Goal: Information Seeking & Learning: Learn about a topic

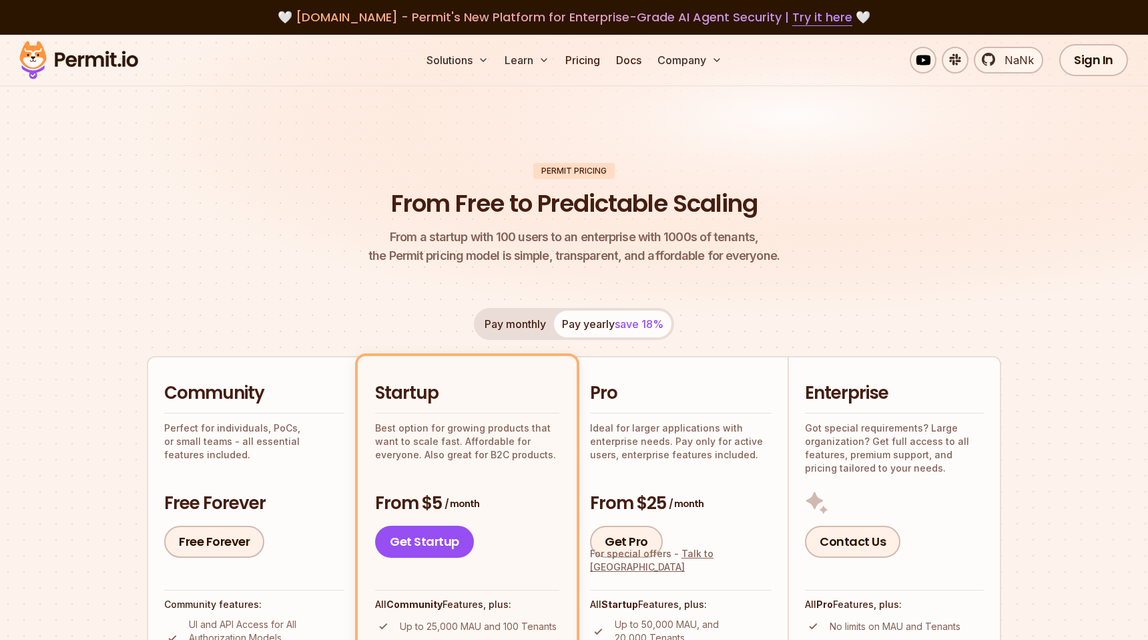
click at [572, 137] on img at bounding box center [574, 188] width 1148 height 306
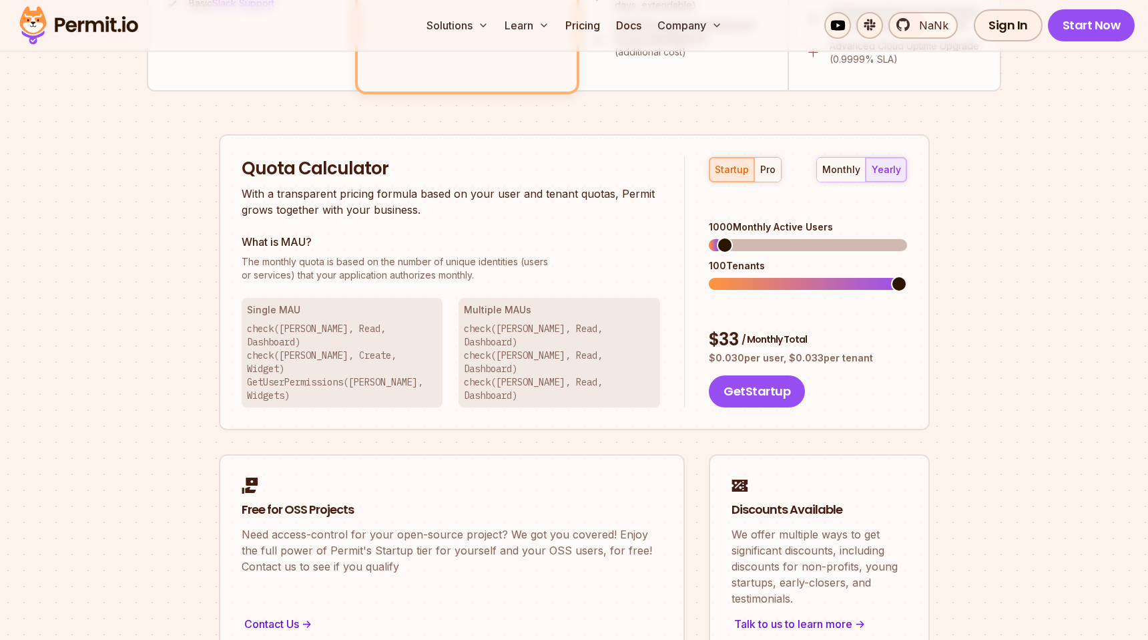
scroll to position [769, 0]
click at [770, 166] on div "pro" at bounding box center [768, 170] width 15 height 13
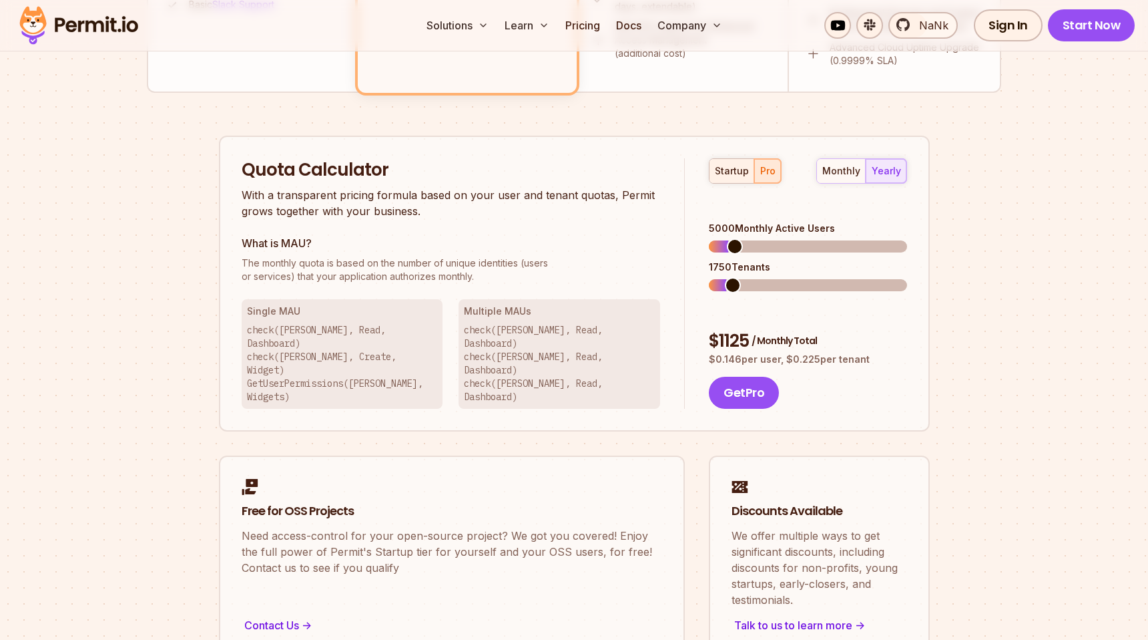
click at [729, 167] on div "startup" at bounding box center [732, 170] width 34 height 13
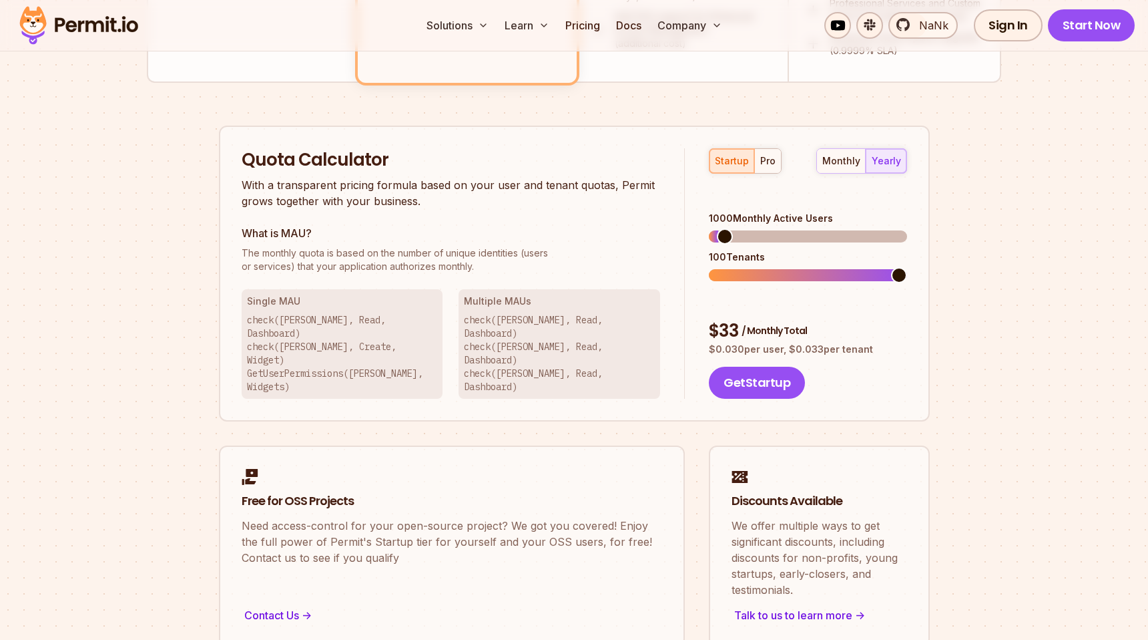
scroll to position [782, 0]
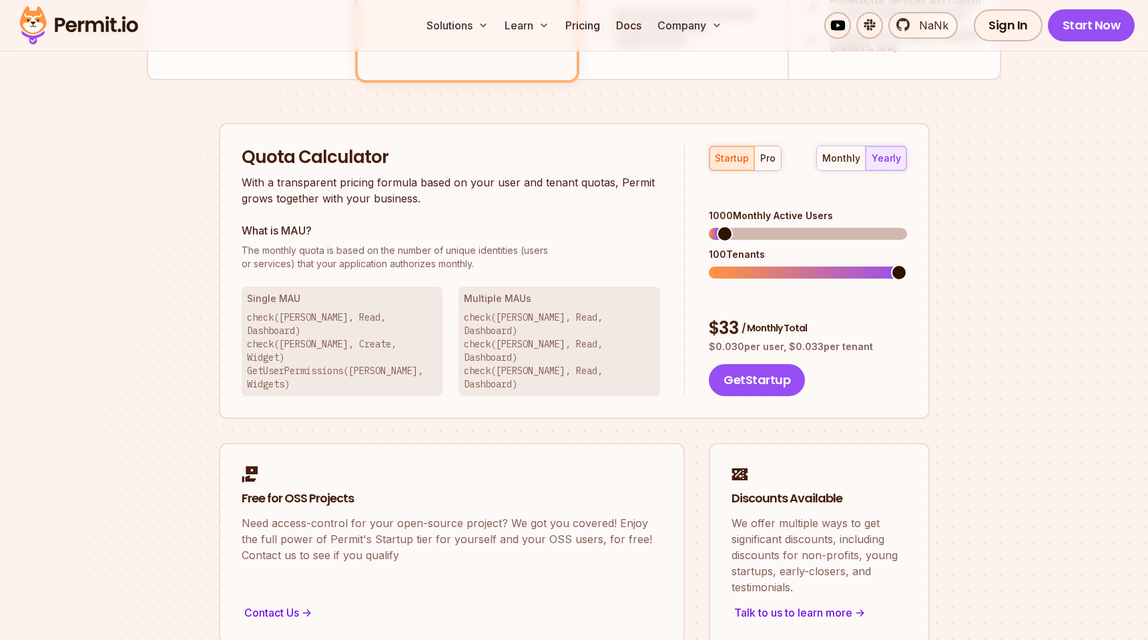
click at [578, 205] on p "With a transparent pricing formula based on your user and tenant quotas, Permit…" at bounding box center [451, 190] width 419 height 32
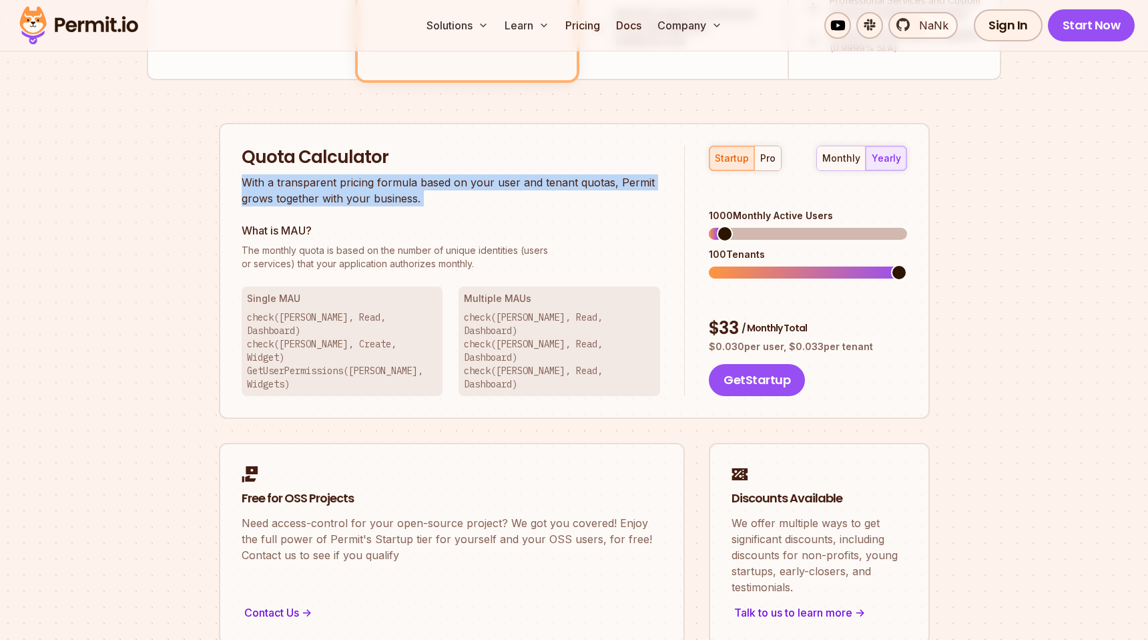
click at [578, 205] on p "With a transparent pricing formula based on your user and tenant quotas, Permit…" at bounding box center [451, 190] width 419 height 32
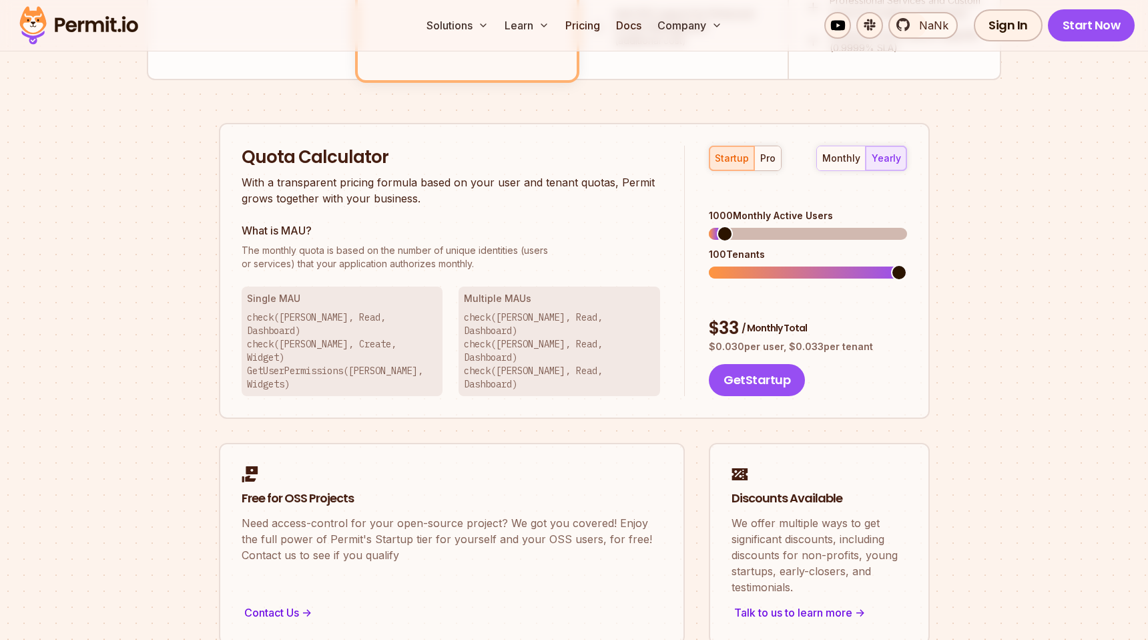
click at [578, 205] on p "With a transparent pricing formula based on your user and tenant quotas, Permit…" at bounding box center [451, 190] width 419 height 32
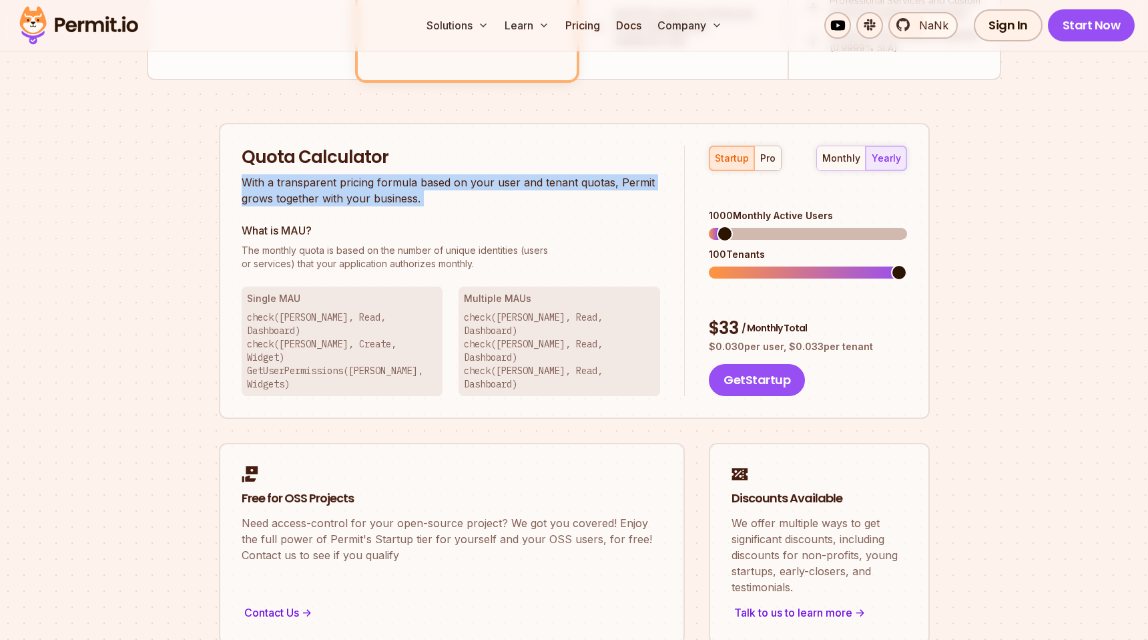
click at [578, 205] on p "With a transparent pricing formula based on your user and tenant quotas, Permit…" at bounding box center [451, 190] width 419 height 32
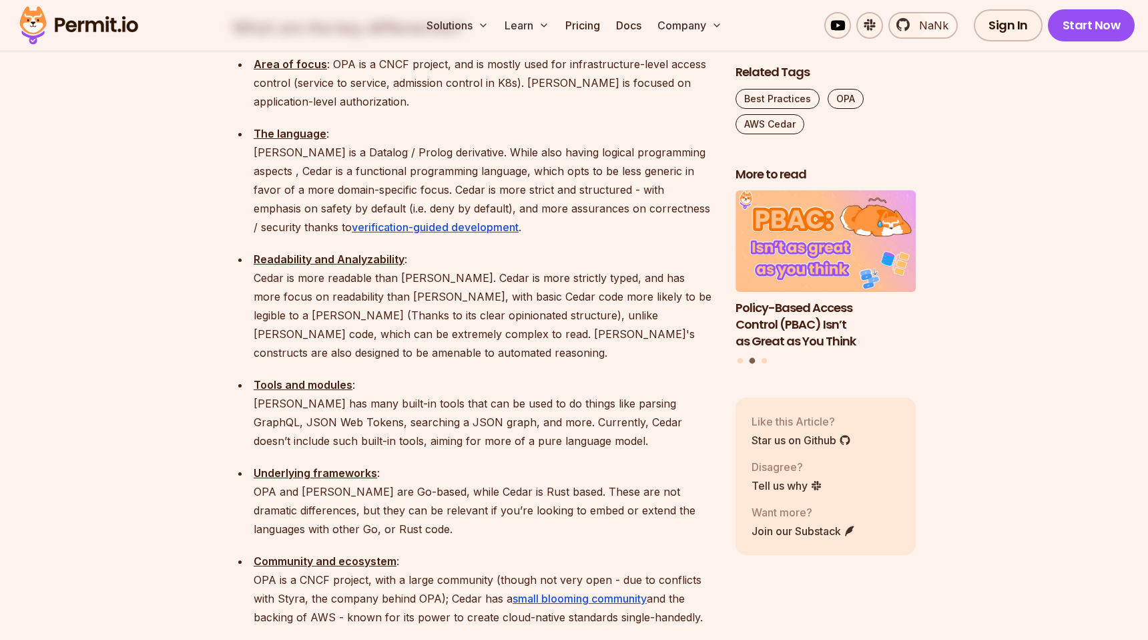
scroll to position [1604, 0]
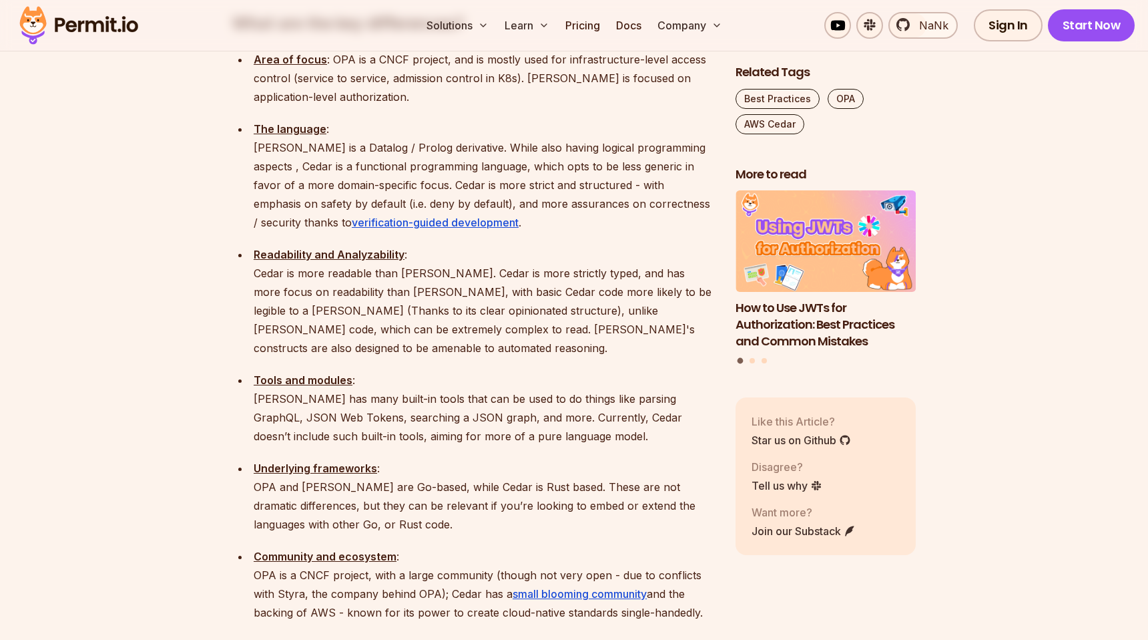
click at [576, 158] on p "The language : [PERSON_NAME] is a Datalog / Prolog derivative. While also havin…" at bounding box center [484, 176] width 461 height 112
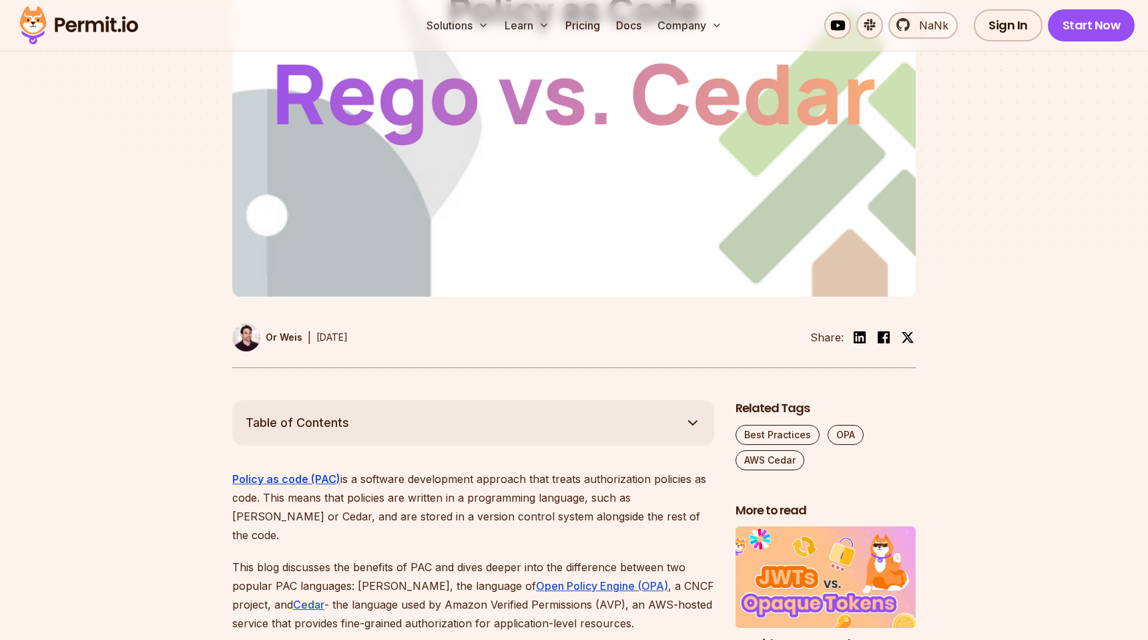
scroll to position [0, 0]
